Goal: Task Accomplishment & Management: Manage account settings

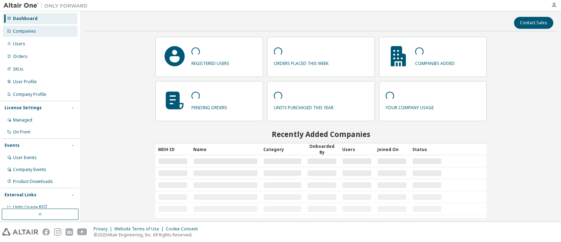
click at [32, 31] on div "Companies" at bounding box center [24, 31] width 23 height 6
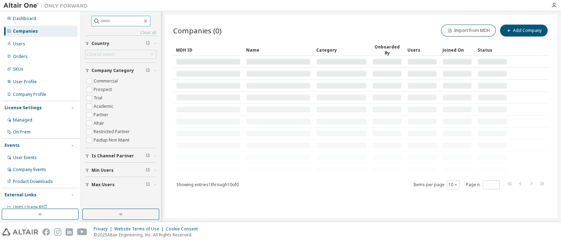
click at [128, 24] on input "text" at bounding box center [121, 21] width 42 height 7
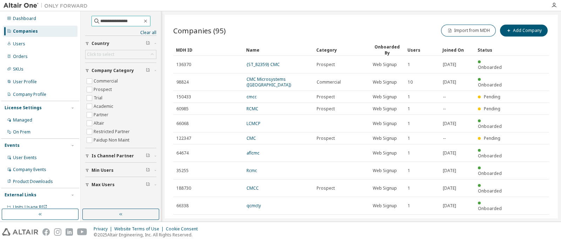
type input "**********"
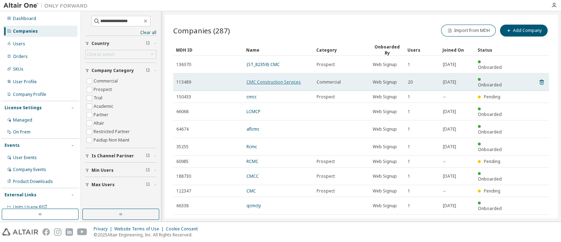
click at [276, 79] on link "CMC Construction Services" at bounding box center [274, 82] width 54 height 6
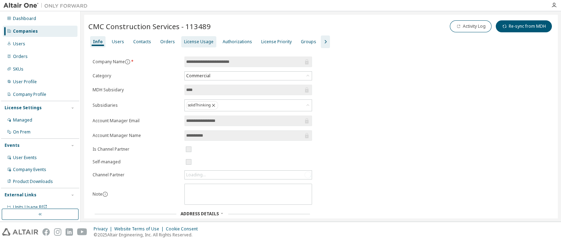
click at [198, 44] on div "License Usage" at bounding box center [198, 42] width 29 height 6
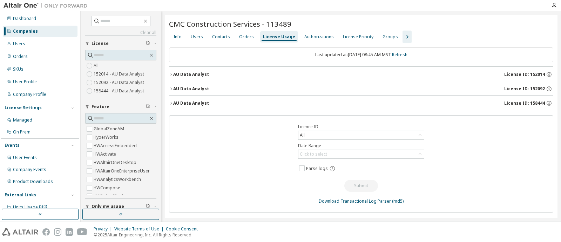
click at [172, 73] on icon "button" at bounding box center [171, 74] width 4 height 4
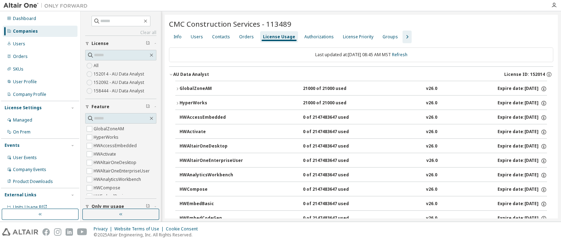
click at [172, 73] on icon "button" at bounding box center [171, 74] width 4 height 4
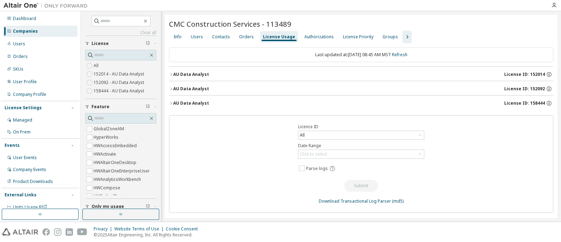
click at [172, 73] on icon "button" at bounding box center [171, 74] width 4 height 4
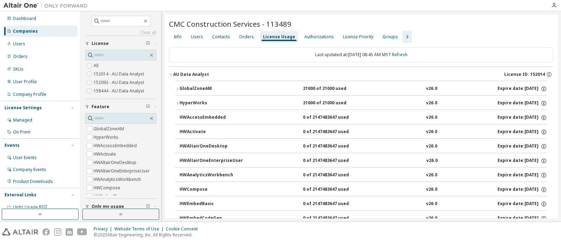
click at [174, 73] on div "AU Data Analyst" at bounding box center [191, 75] width 36 height 6
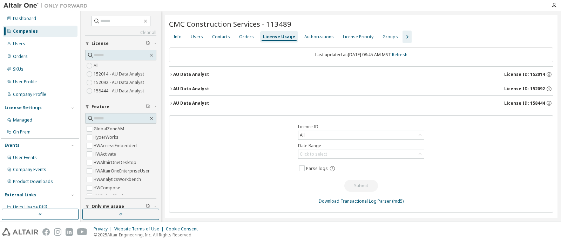
click at [173, 88] on div "AU Data Analyst" at bounding box center [191, 89] width 36 height 6
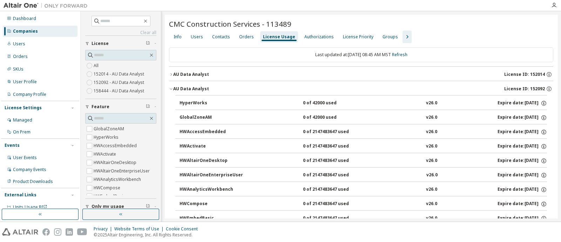
click at [173, 88] on div "AU Data Analyst" at bounding box center [191, 89] width 36 height 6
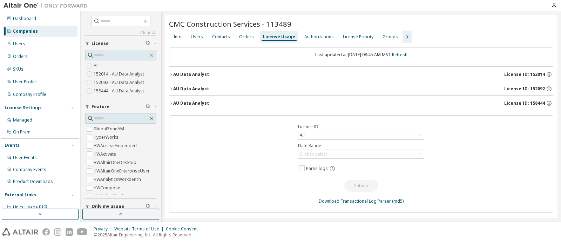
click at [173, 102] on icon "button" at bounding box center [171, 103] width 4 height 4
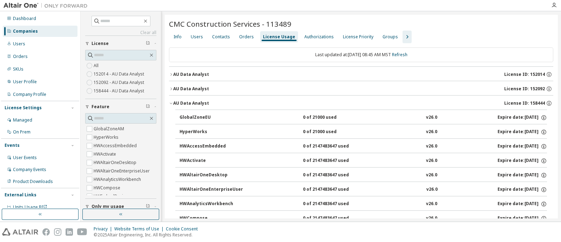
click at [173, 102] on icon "button" at bounding box center [171, 103] width 4 height 4
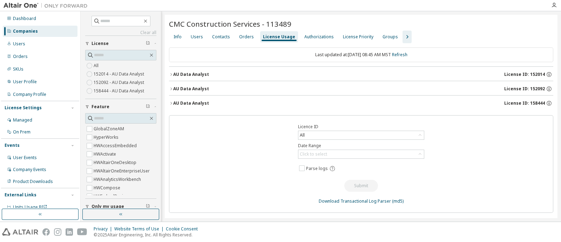
click at [190, 36] on div "Users" at bounding box center [197, 36] width 18 height 11
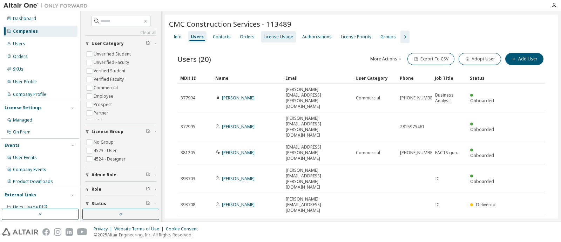
click at [278, 35] on div "License Usage" at bounding box center [278, 37] width 29 height 6
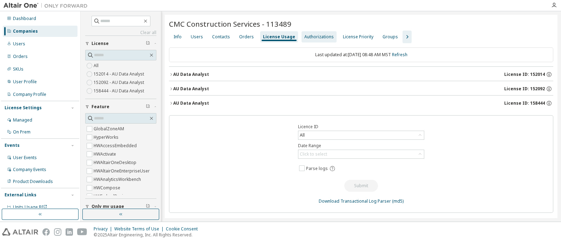
click at [315, 35] on div "Authorizations" at bounding box center [319, 37] width 29 height 6
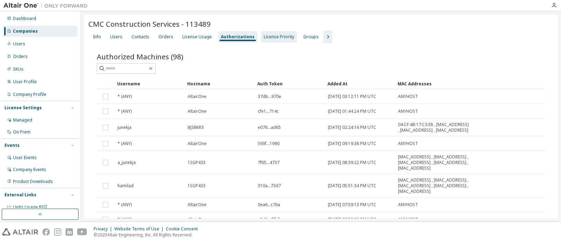
click at [274, 35] on div "License Priority" at bounding box center [279, 37] width 31 height 6
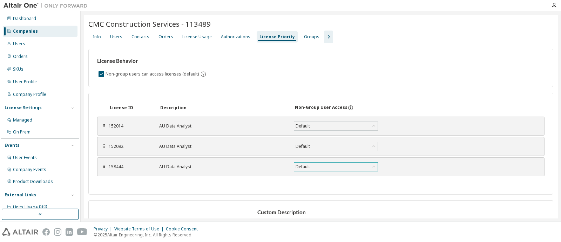
click at [362, 165] on div "Default" at bounding box center [336, 166] width 84 height 8
click at [305, 37] on div "Groups" at bounding box center [311, 37] width 15 height 6
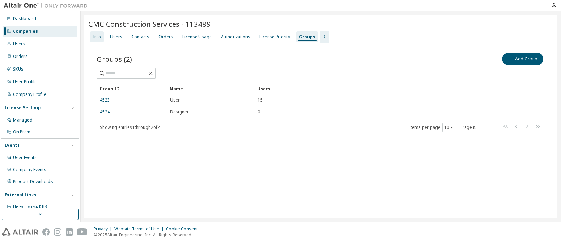
click at [101, 36] on div "Info" at bounding box center [97, 37] width 8 height 6
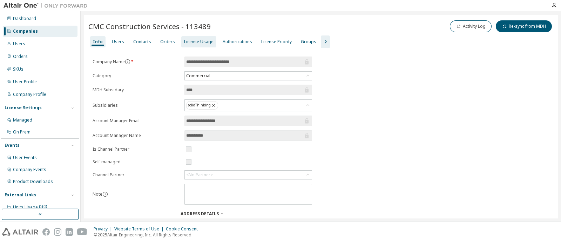
click at [189, 41] on div "License Usage" at bounding box center [198, 42] width 29 height 6
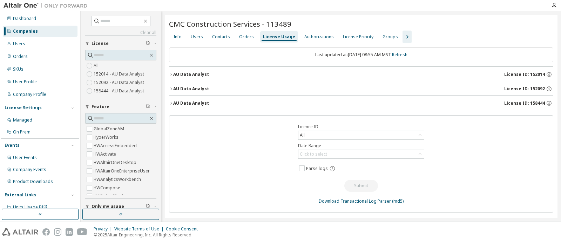
click at [169, 104] on icon "button" at bounding box center [171, 103] width 4 height 4
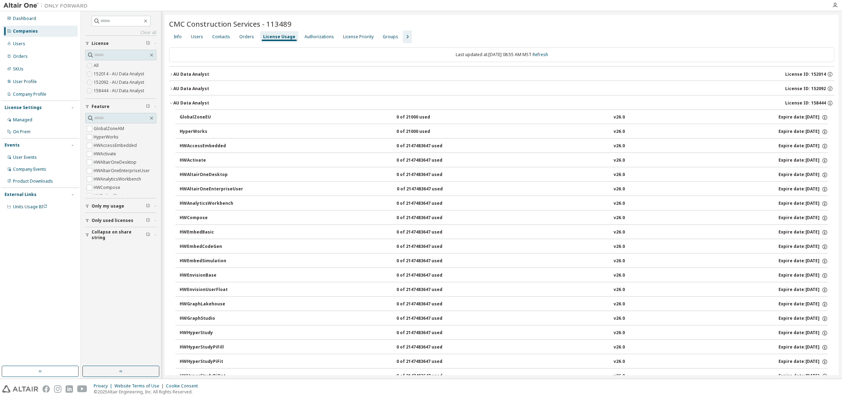
click at [181, 102] on div "AU Data Analyst" at bounding box center [191, 103] width 36 height 6
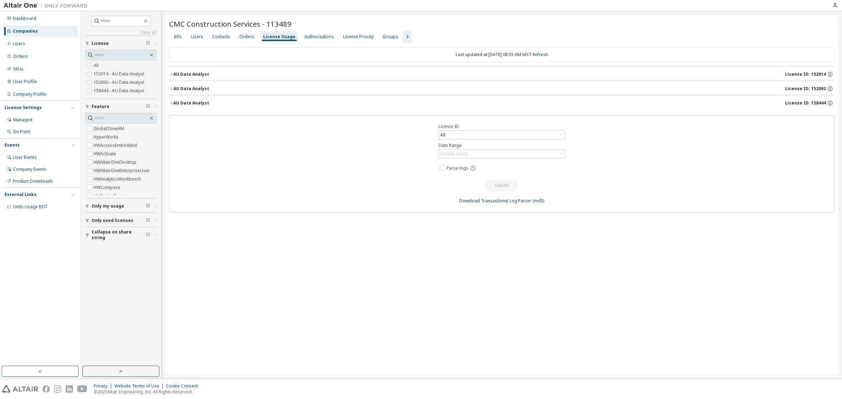
click at [181, 102] on div "AU Data Analyst" at bounding box center [191, 103] width 36 height 6
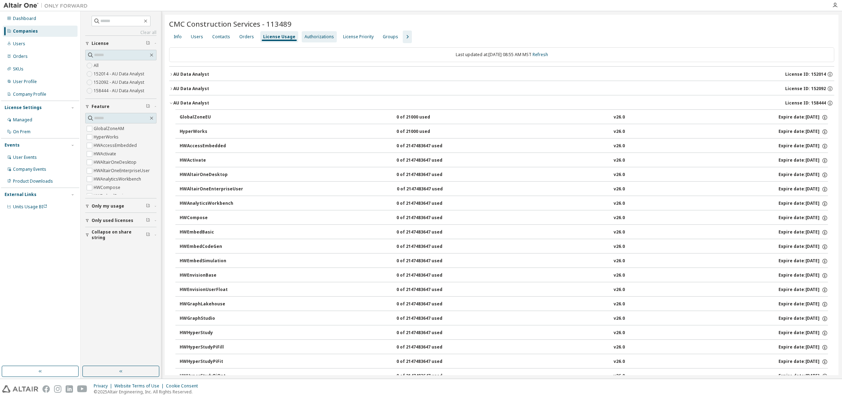
click at [308, 33] on div "Authorizations" at bounding box center [319, 36] width 35 height 11
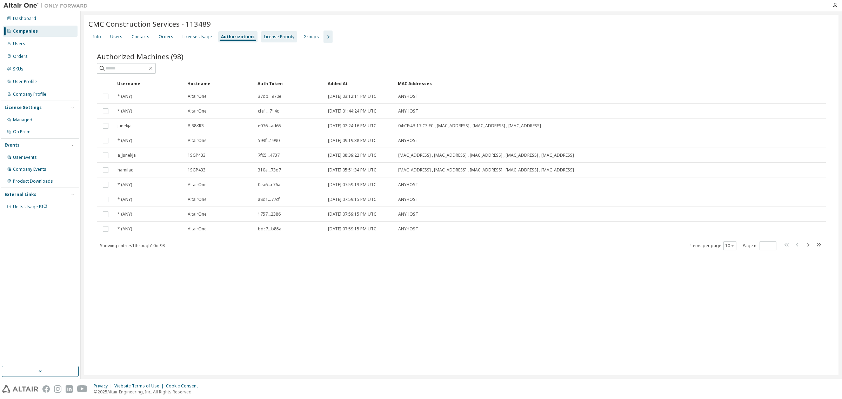
click at [280, 36] on div "License Priority" at bounding box center [279, 37] width 31 height 6
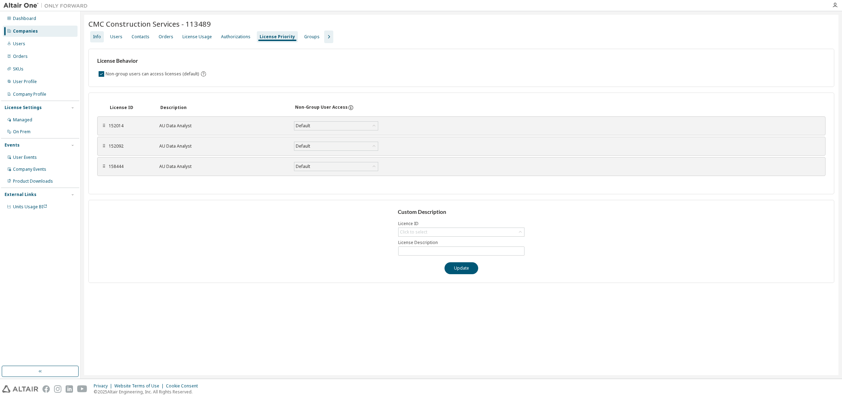
click at [100, 34] on div "Info" at bounding box center [97, 37] width 8 height 6
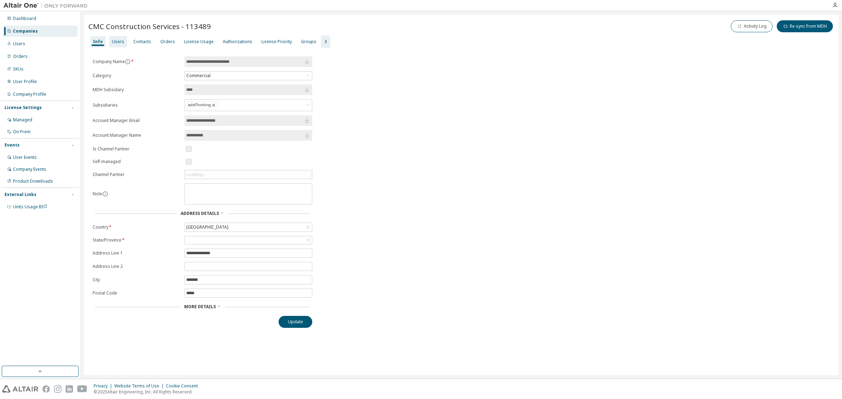
click at [119, 41] on div "Users" at bounding box center [118, 42] width 12 height 6
